Goal: Find specific page/section: Find specific page/section

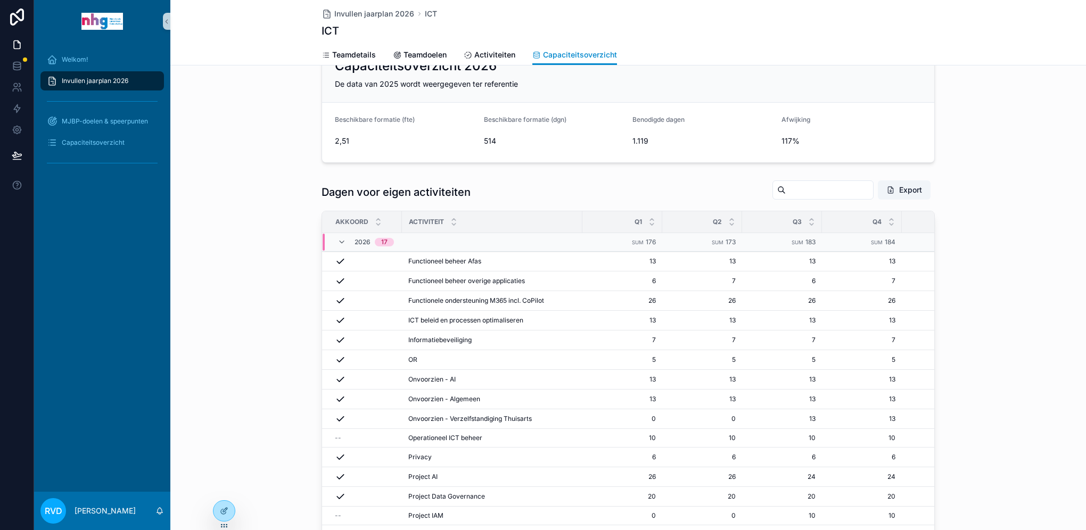
scroll to position [160, 0]
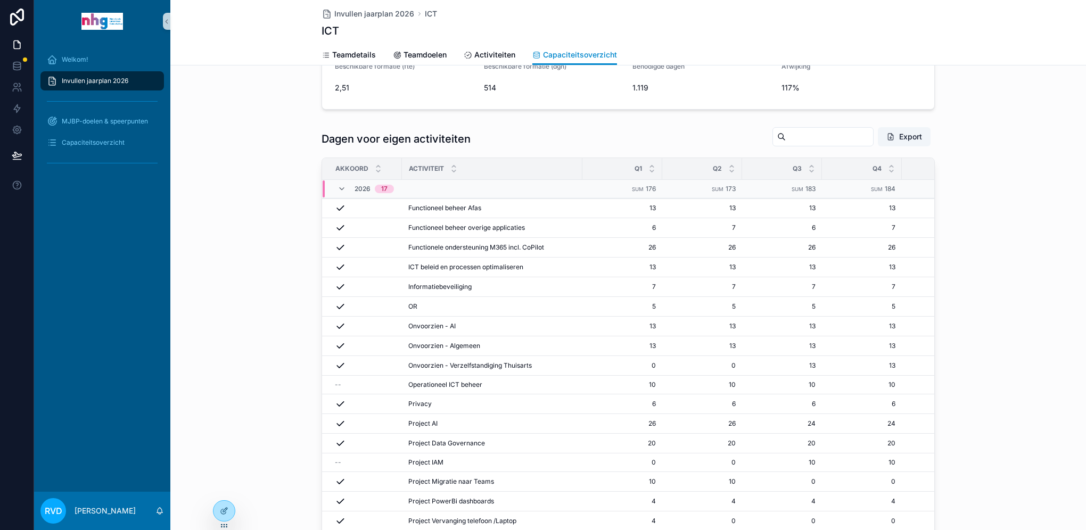
click at [545, 139] on div "Dagen voor eigen activiteiten Export" at bounding box center [627, 139] width 613 height 24
click at [532, 185] on div "2026 17" at bounding box center [451, 188] width 259 height 17
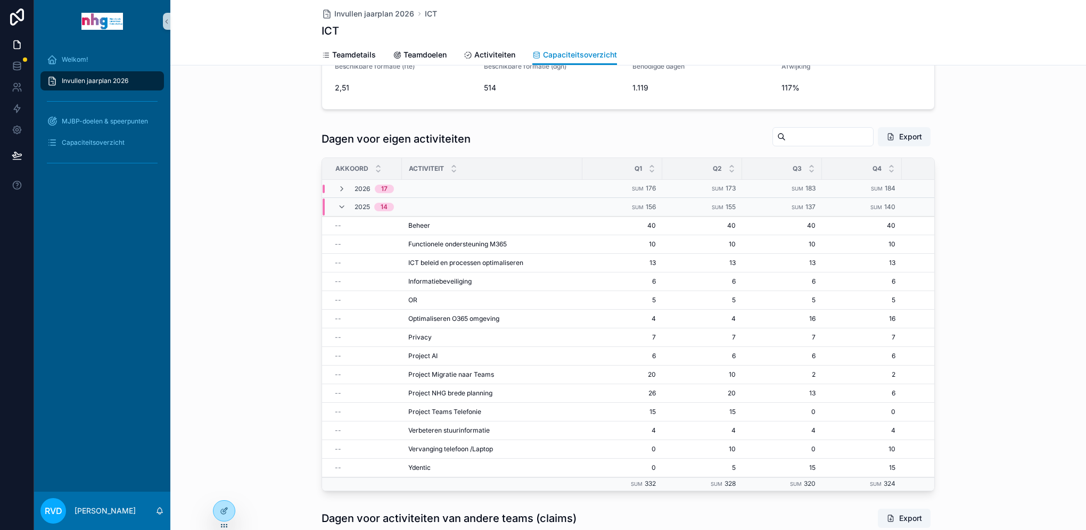
click at [532, 185] on div "2026 17" at bounding box center [451, 189] width 259 height 9
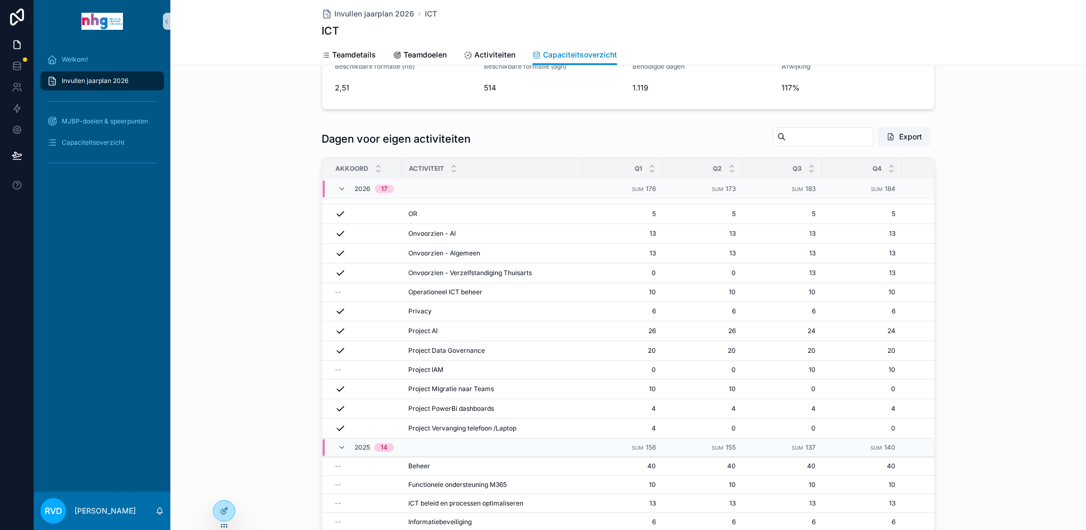
scroll to position [53, 0]
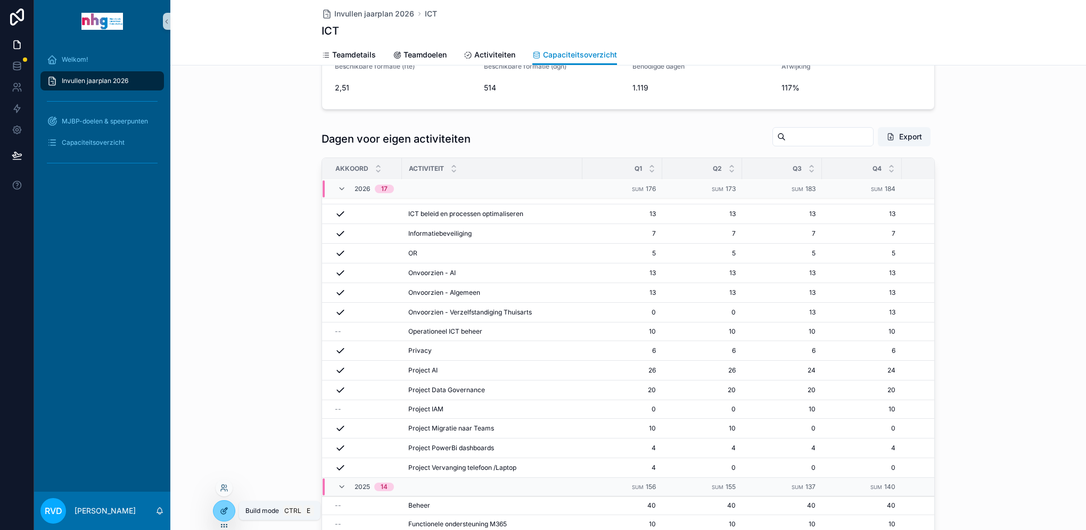
click at [224, 519] on div at bounding box center [223, 511] width 21 height 20
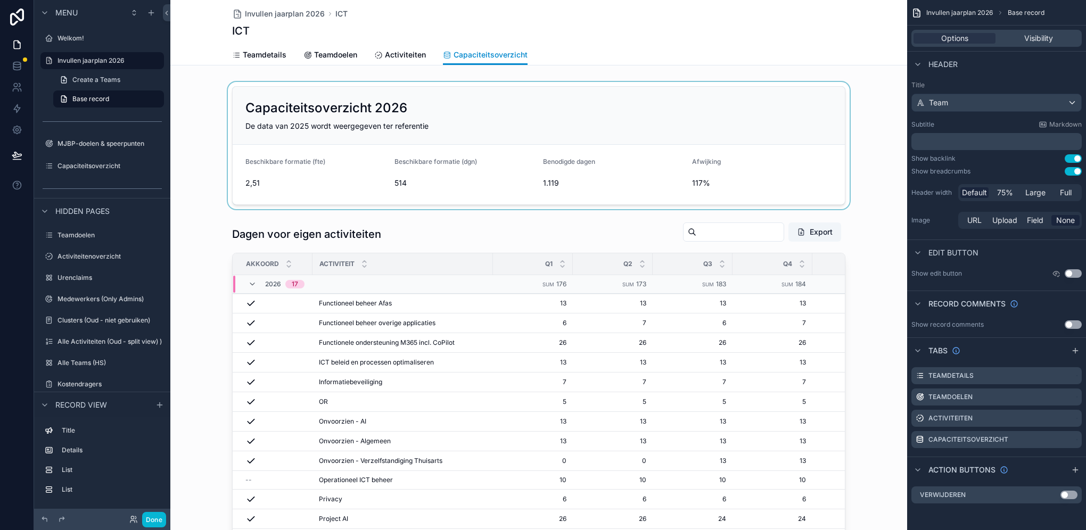
scroll to position [0, 0]
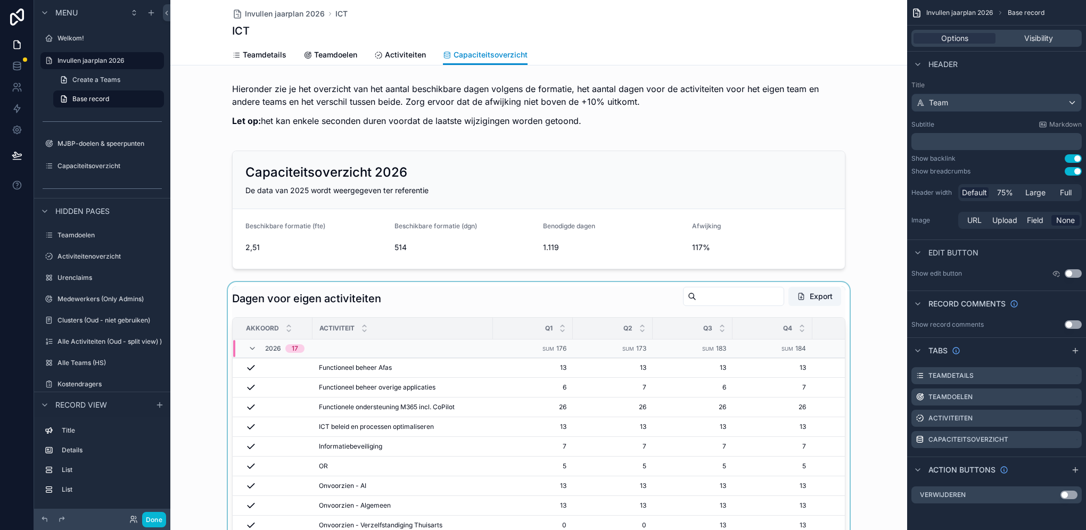
click at [473, 296] on div "scrollable content" at bounding box center [538, 501] width 736 height 438
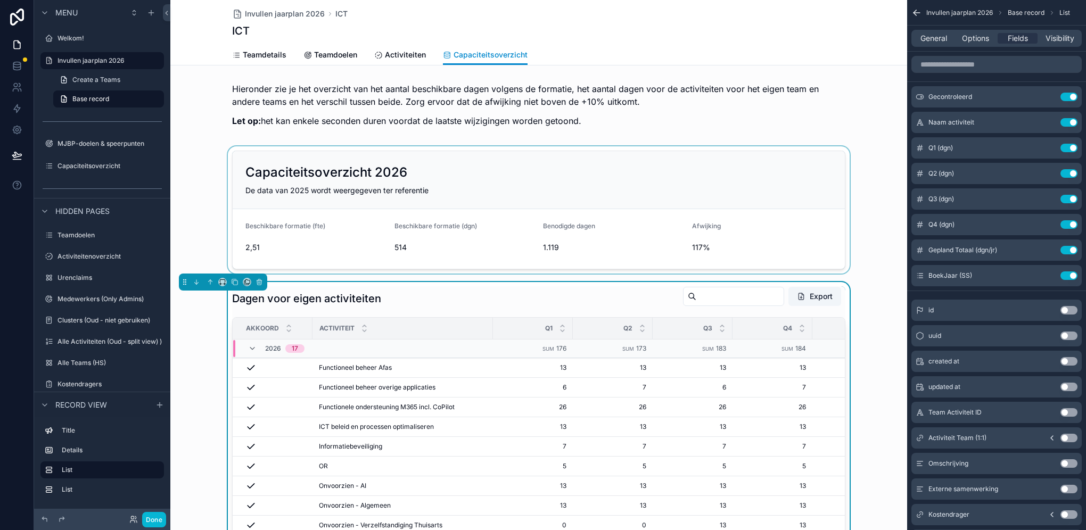
click at [493, 175] on div "scrollable content" at bounding box center [538, 209] width 736 height 127
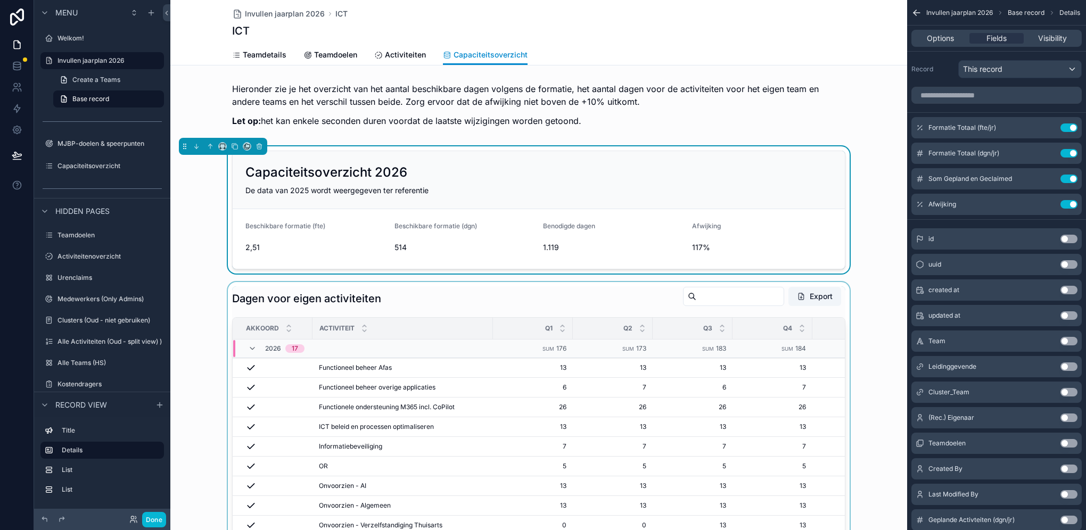
click at [474, 289] on div "scrollable content" at bounding box center [538, 501] width 736 height 438
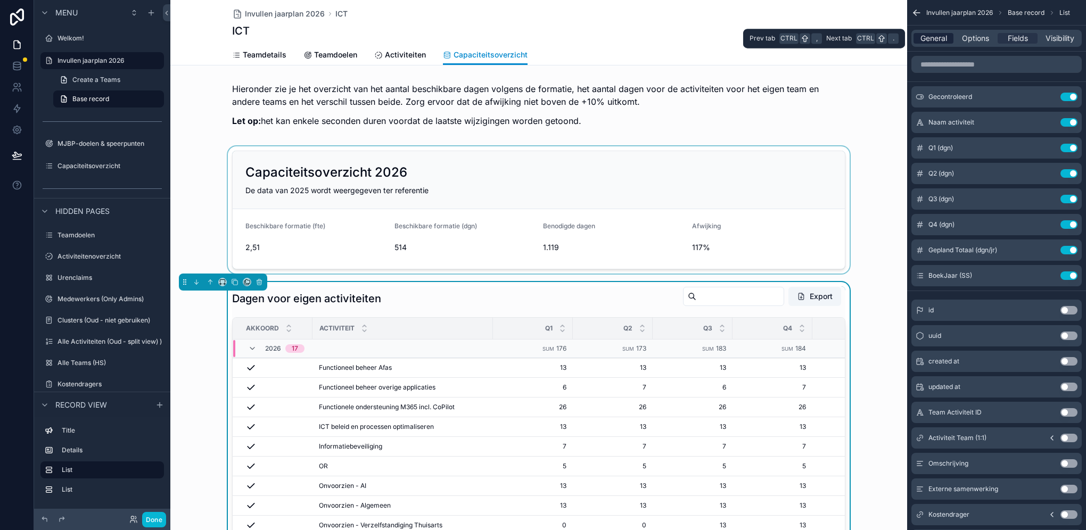
click at [930, 39] on span "General" at bounding box center [933, 38] width 27 height 11
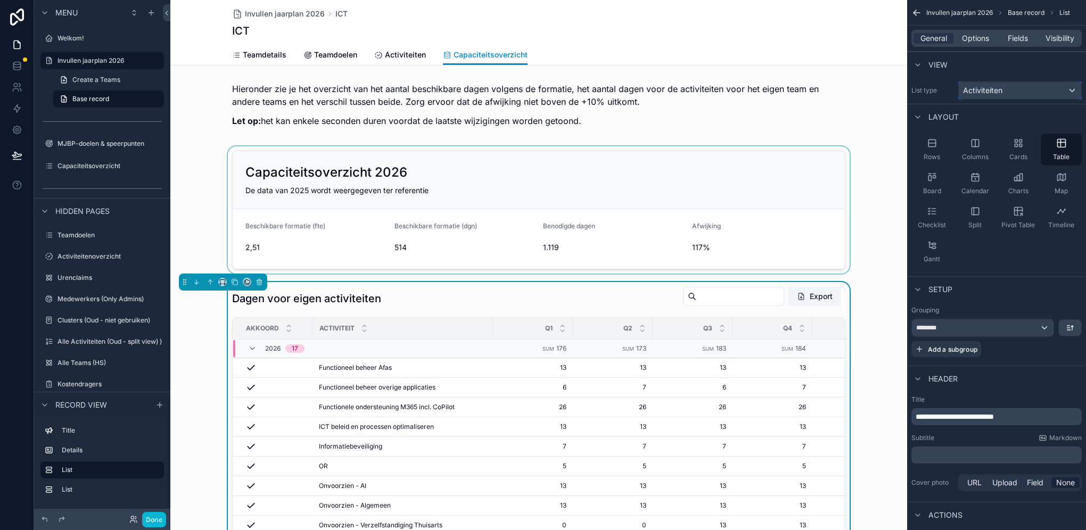
click at [1041, 89] on div "Activiteiten" at bounding box center [1019, 90] width 122 height 17
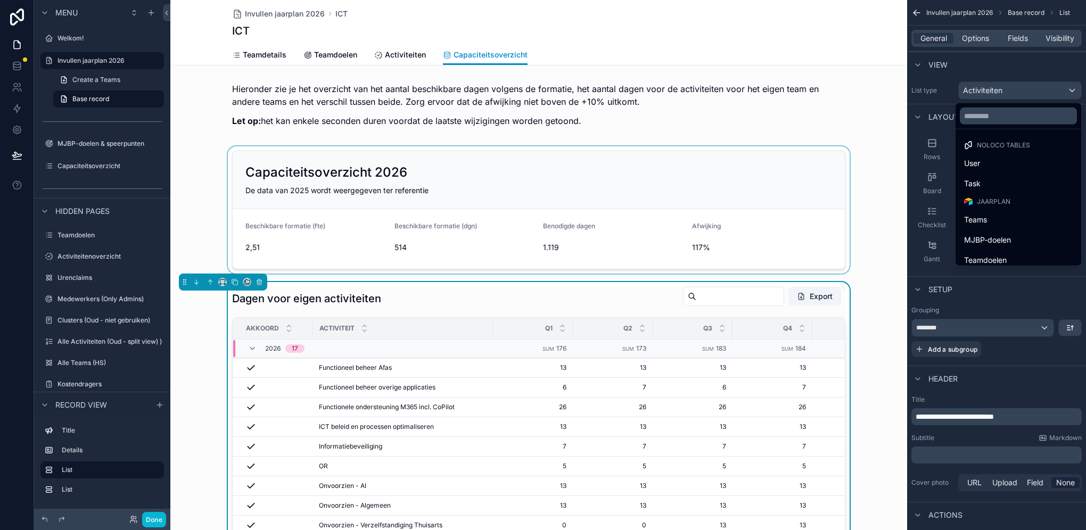
click at [1041, 89] on div "scrollable content" at bounding box center [543, 265] width 1086 height 530
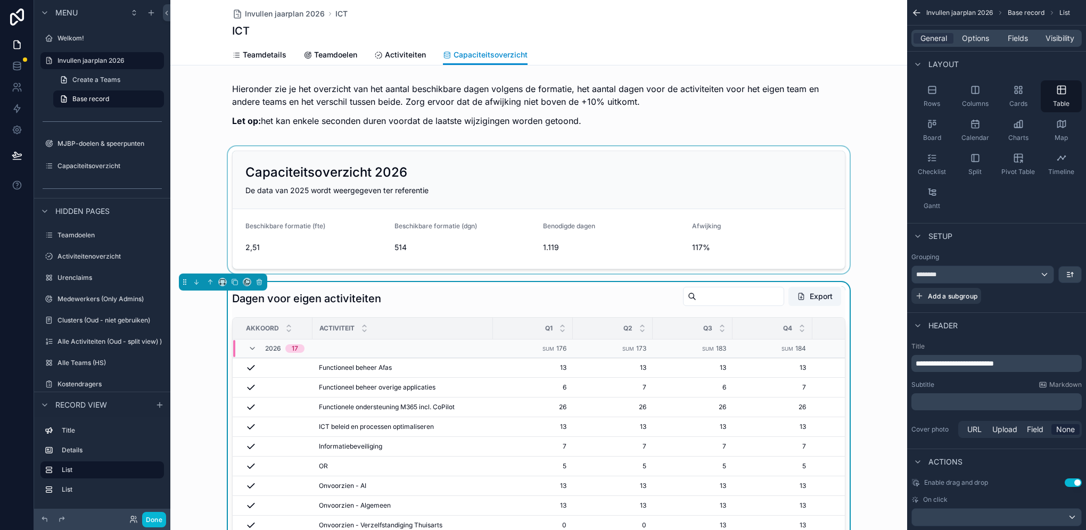
scroll to position [74, 0]
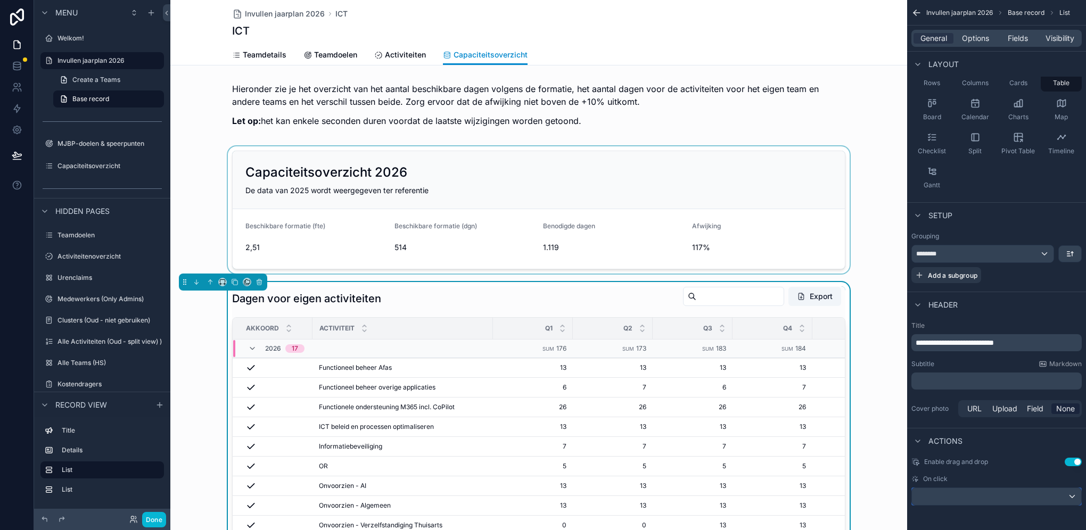
click at [1035, 502] on div "scrollable content" at bounding box center [996, 496] width 169 height 17
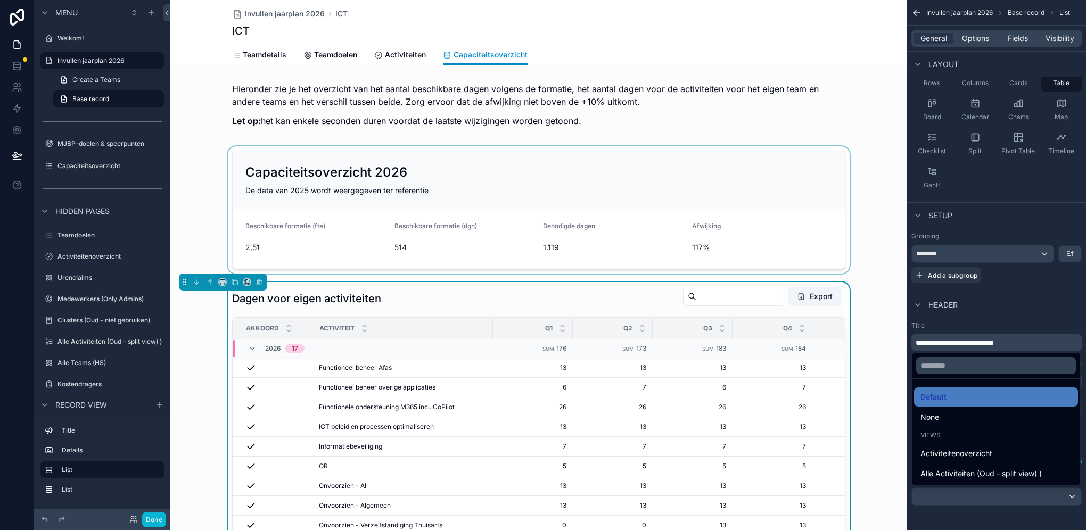
click at [971, 40] on div "scrollable content" at bounding box center [543, 265] width 1086 height 530
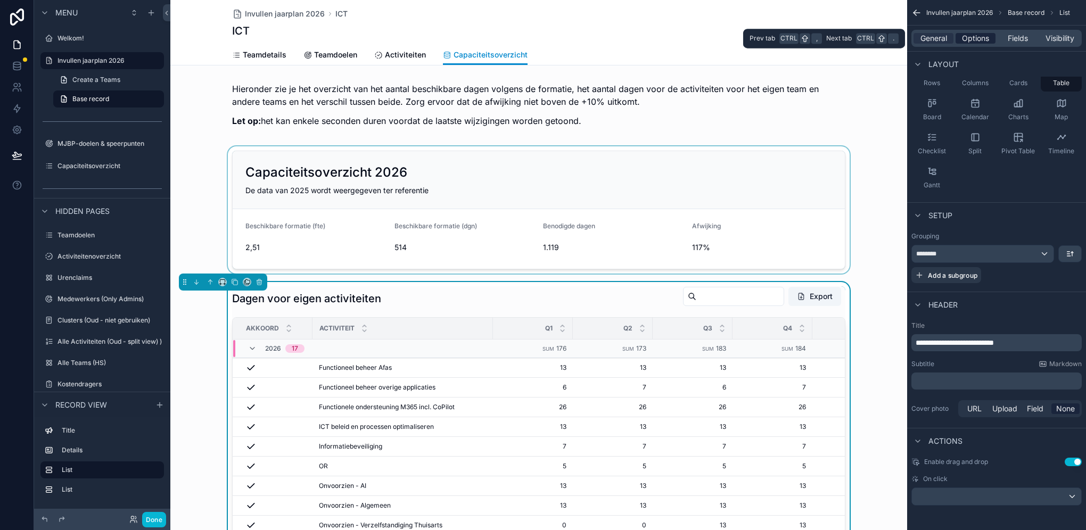
click at [971, 40] on span "Options" at bounding box center [975, 38] width 27 height 11
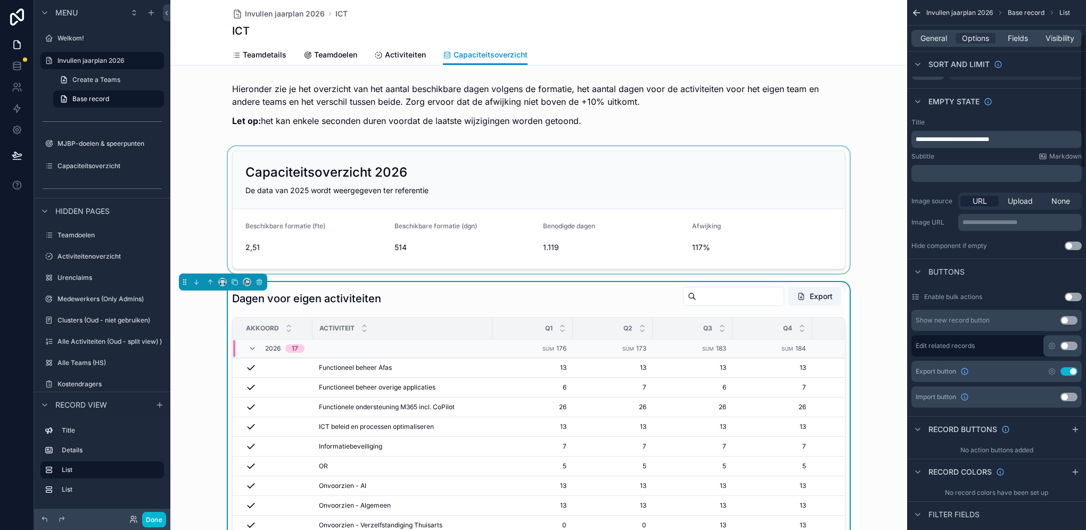
scroll to position [160, 0]
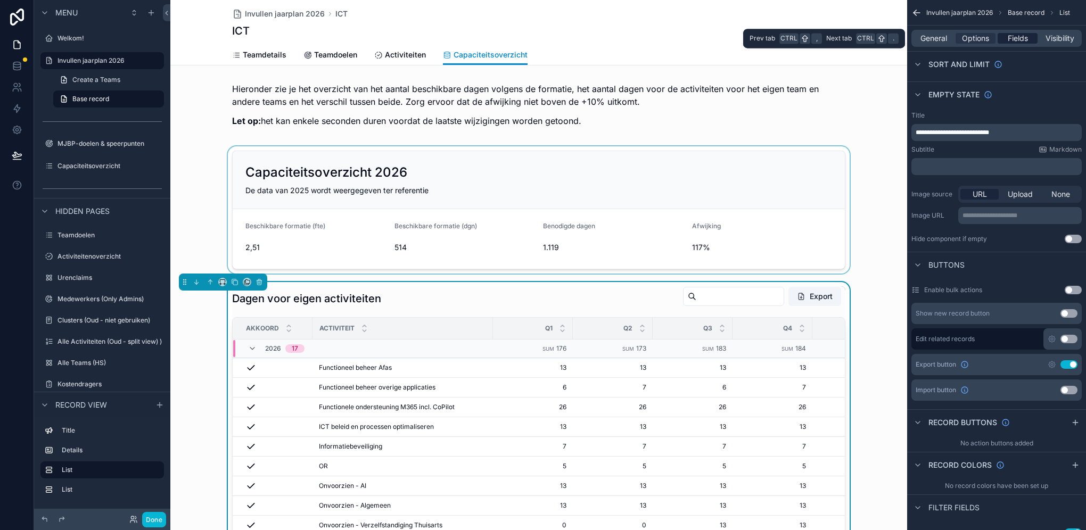
click at [1015, 38] on span "Fields" at bounding box center [1017, 38] width 20 height 11
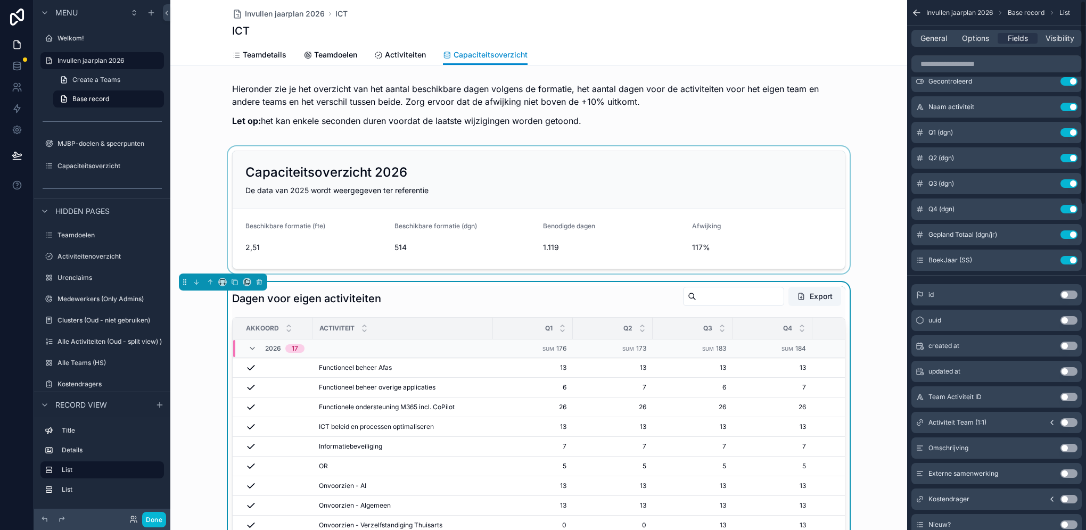
scroll to position [0, 0]
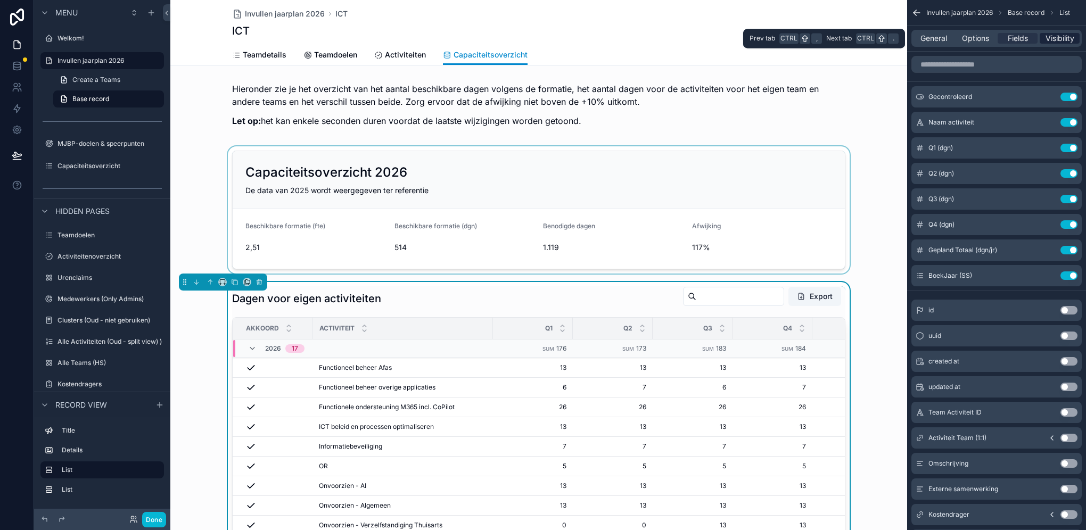
click at [1058, 41] on span "Visibility" at bounding box center [1059, 38] width 29 height 11
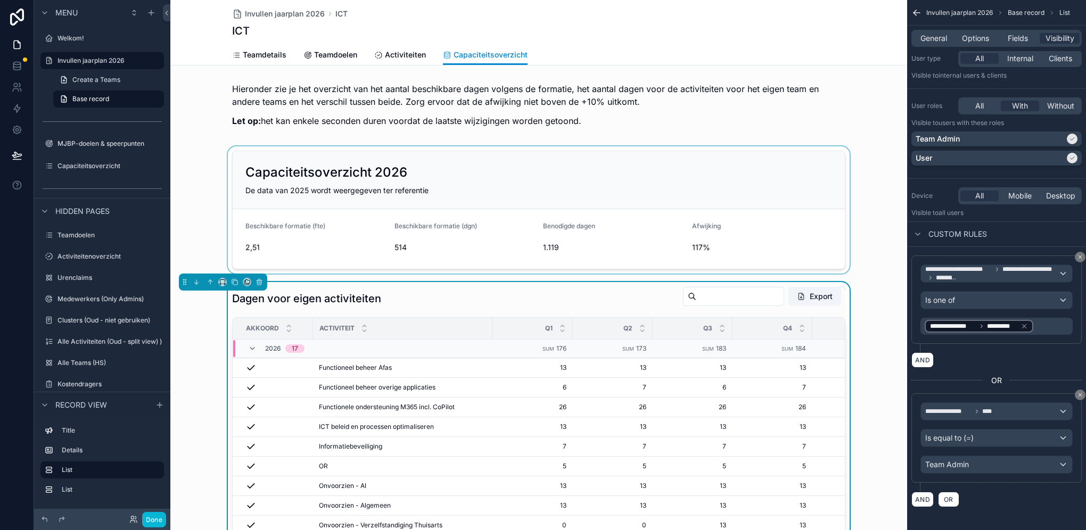
click at [189, 380] on div "Dagen voor eigen activiteiten Export Akkoord Activiteit Q1 Q2 Q3 Q4 Totaal Boek…" at bounding box center [538, 501] width 736 height 438
click at [850, 49] on div "Teamdetails Teamdoelen Activiteiten Capaciteitsoverzicht" at bounding box center [539, 55] width 724 height 20
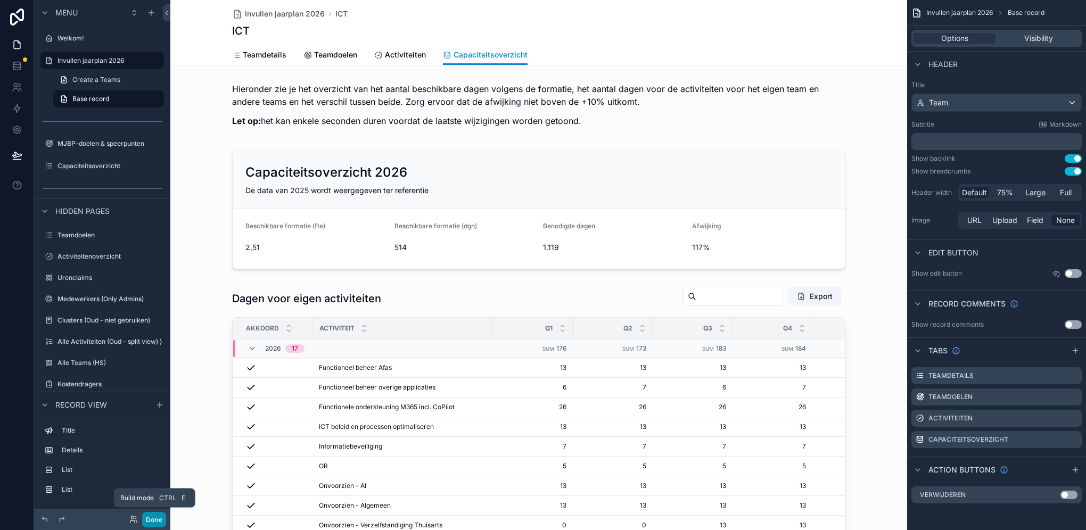
click at [153, 522] on button "Done" at bounding box center [154, 519] width 24 height 15
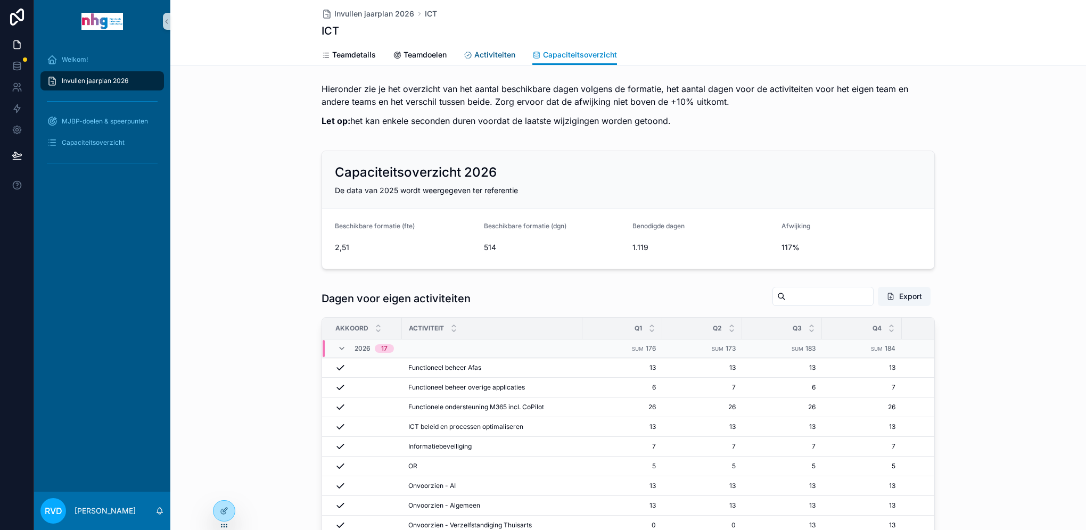
click at [488, 57] on span "Activiteiten" at bounding box center [494, 54] width 41 height 11
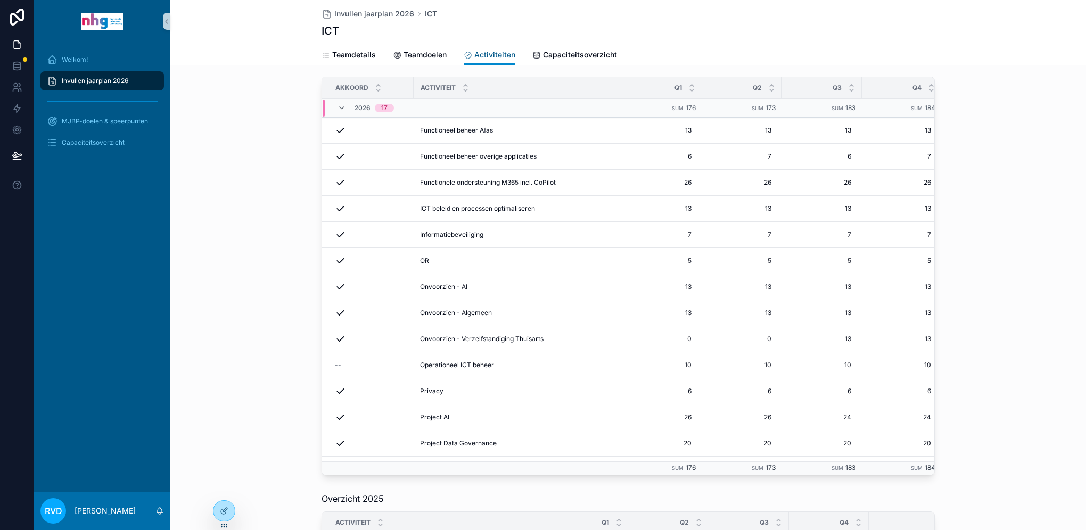
scroll to position [106, 0]
